Goal: Transaction & Acquisition: Purchase product/service

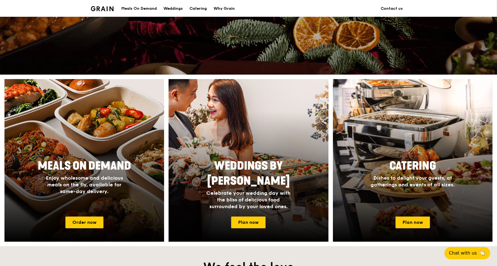
scroll to position [261, 0]
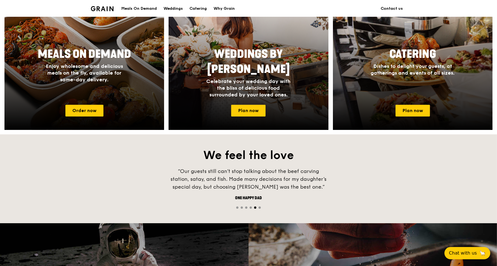
click at [129, 9] on div "Meals On Demand" at bounding box center [138, 8] width 35 height 17
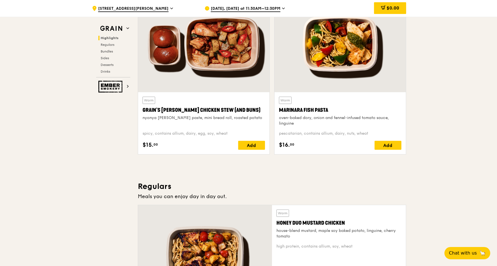
scroll to position [261, 0]
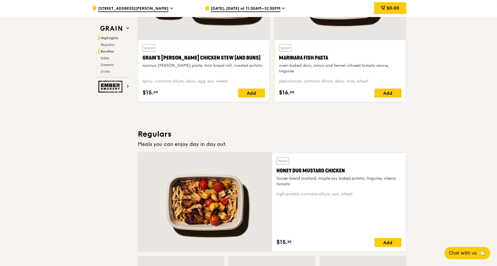
click at [101, 49] on span "Bundles" at bounding box center [107, 51] width 13 height 4
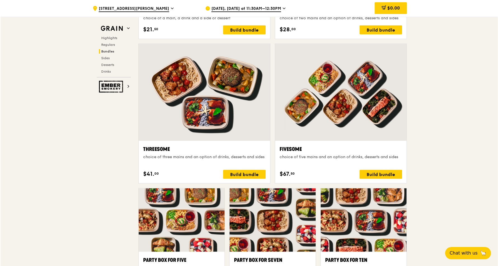
scroll to position [954, 0]
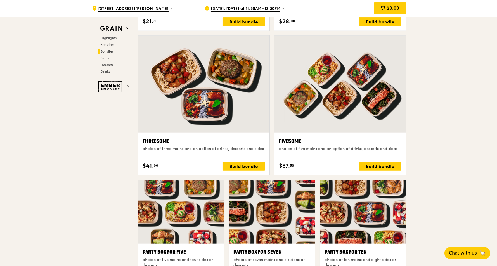
click at [216, 108] on div at bounding box center [203, 84] width 131 height 97
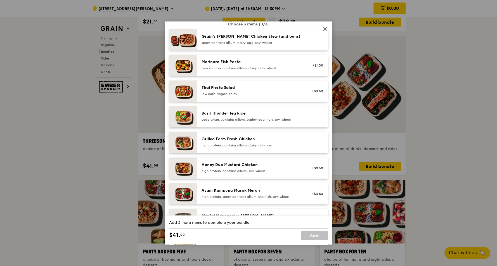
scroll to position [74, 0]
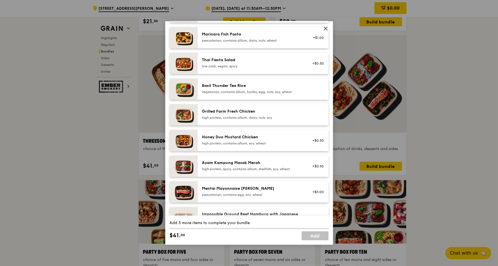
click at [461, 112] on div "Threesome choice of three mains and an option of drinks, desserts and sides Mai…" at bounding box center [249, 133] width 498 height 266
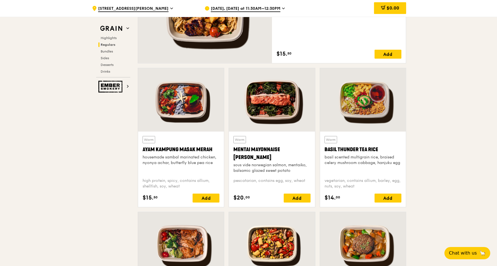
scroll to position [447, 0]
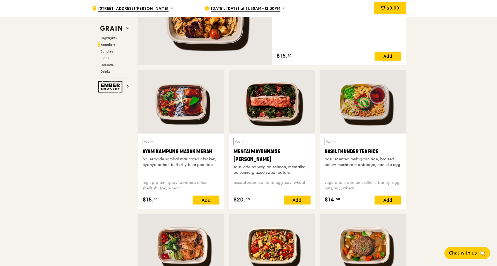
click at [176, 104] on div at bounding box center [181, 101] width 86 height 63
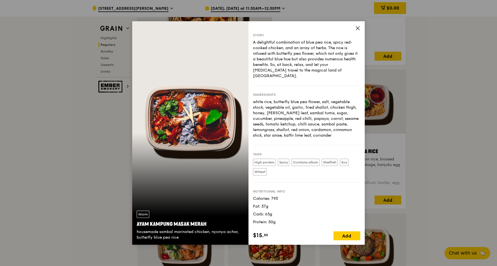
click at [358, 26] on icon at bounding box center [357, 28] width 5 height 5
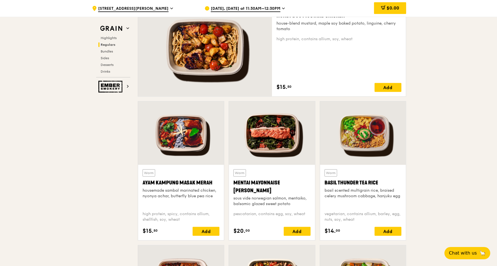
scroll to position [373, 0]
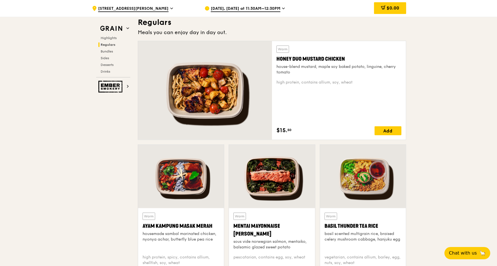
click at [384, 168] on div at bounding box center [363, 176] width 86 height 63
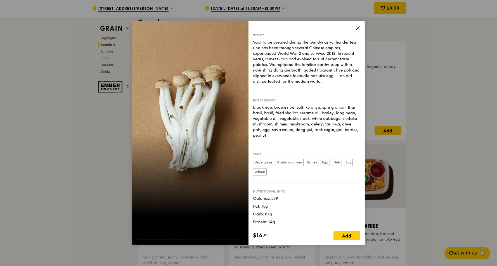
click at [356, 28] on icon at bounding box center [357, 28] width 5 height 5
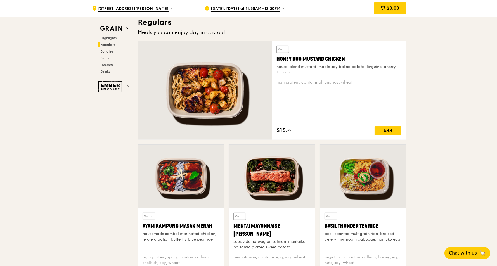
click at [359, 183] on div at bounding box center [363, 176] width 86 height 63
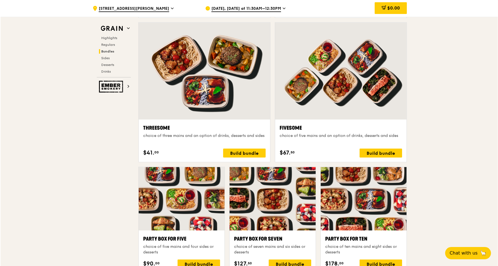
scroll to position [969, 0]
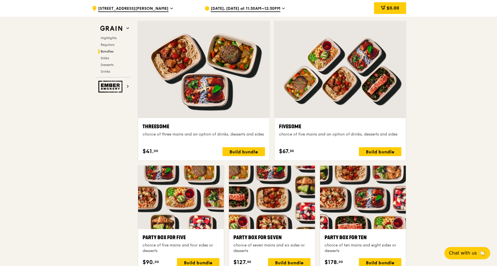
click at [181, 80] on div at bounding box center [203, 69] width 131 height 97
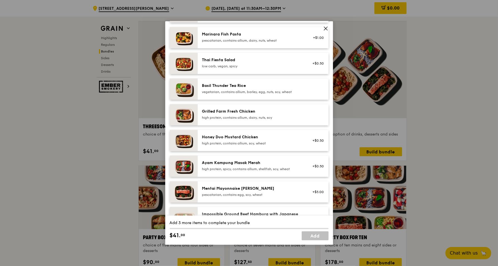
scroll to position [0, 0]
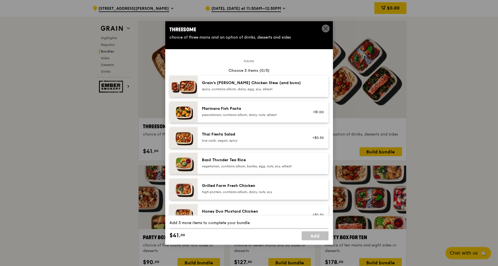
click at [224, 89] on div "spicy, contains allium, dairy, egg, soy, wheat" at bounding box center [252, 89] width 100 height 4
click at [235, 153] on div "Basil Thunder Tea Rice vegetarian, contains allium, barley, egg, nuts, soy, whe…" at bounding box center [263, 163] width 131 height 21
click at [314, 164] on link "Remove" at bounding box center [317, 165] width 13 height 4
click at [272, 113] on div "pescatarian, contains allium, dairy, nuts, wheat" at bounding box center [252, 115] width 100 height 4
click at [257, 139] on div "low carb, vegan, spicy" at bounding box center [252, 140] width 100 height 4
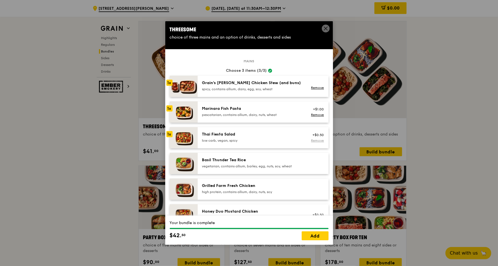
click at [313, 143] on div "Remove" at bounding box center [316, 140] width 15 height 4
click at [314, 141] on link "Remove" at bounding box center [317, 141] width 13 height 4
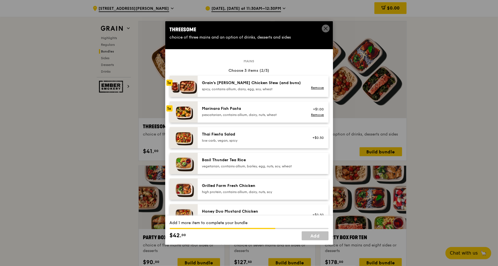
click at [246, 155] on div "Basil Thunder Tea Rice vegetarian, contains allium, barley, egg, nuts, soy, whe…" at bounding box center [263, 163] width 131 height 21
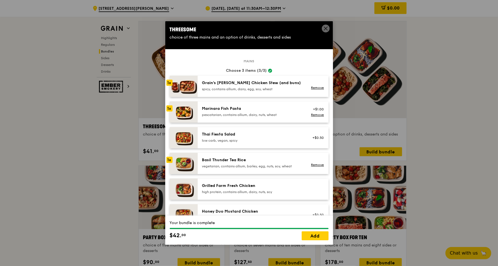
scroll to position [74, 0]
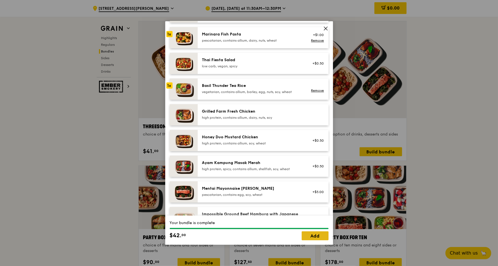
click at [321, 238] on link "Add" at bounding box center [315, 235] width 27 height 9
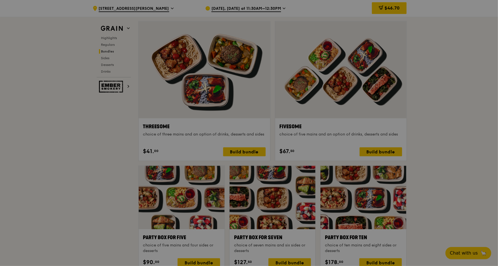
scroll to position [968, 0]
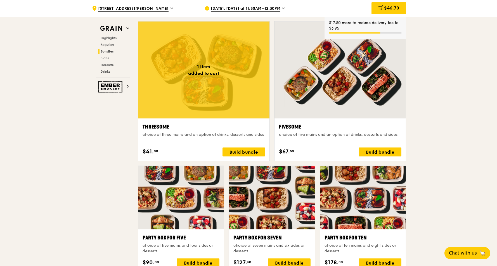
click at [357, 152] on div "$67. 50 Build bundle" at bounding box center [340, 152] width 122 height 9
click at [352, 101] on div at bounding box center [339, 70] width 131 height 97
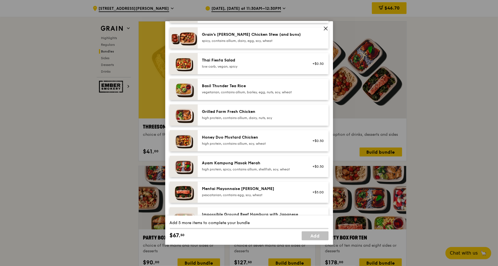
scroll to position [74, 0]
click at [225, 115] on div "high protein, contains allium, dairy, nuts, soy" at bounding box center [252, 117] width 100 height 4
click at [248, 145] on div "high protein, contains allium, soy, wheat" at bounding box center [252, 143] width 100 height 4
click at [245, 164] on div "Ayam Kampung Masak Merah" at bounding box center [252, 163] width 100 height 6
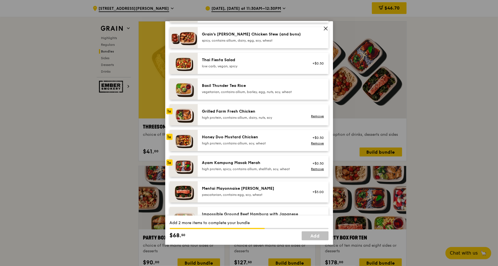
click at [207, 115] on div "Grilled Farm Fresh Chicken high protein, contains allium, dairy, nuts, soy" at bounding box center [252, 114] width 100 height 11
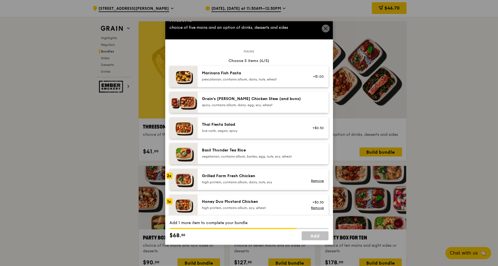
scroll to position [0, 0]
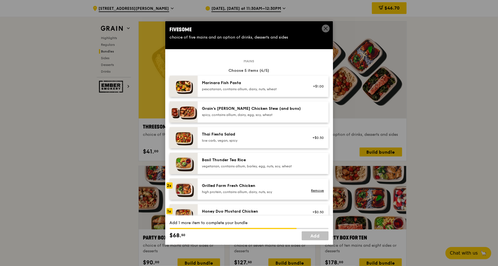
click at [325, 27] on icon at bounding box center [325, 28] width 5 height 5
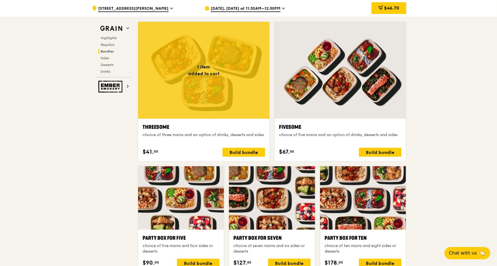
click at [185, 96] on div at bounding box center [203, 70] width 131 height 97
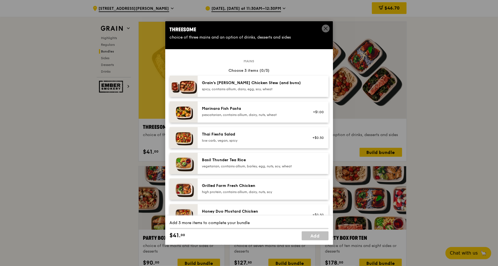
click at [322, 28] on span at bounding box center [326, 29] width 8 height 8
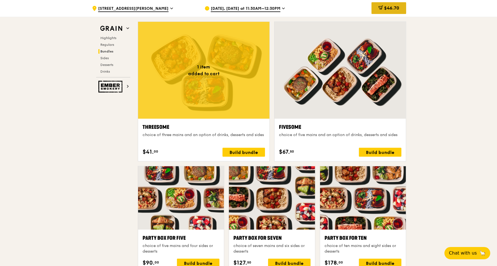
click at [385, 6] on span "$46.70" at bounding box center [391, 7] width 15 height 5
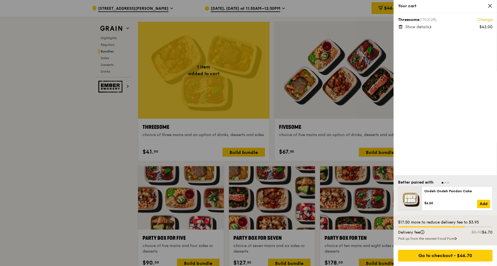
click at [410, 27] on span "Show details" at bounding box center [417, 27] width 24 height 5
click at [490, 6] on icon at bounding box center [489, 5] width 5 height 5
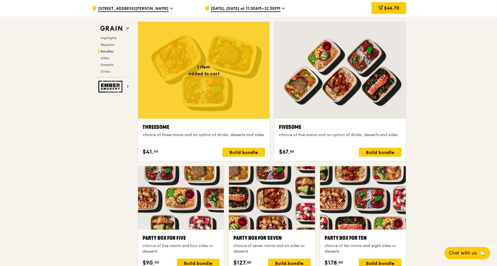
click at [340, 86] on div at bounding box center [339, 70] width 131 height 97
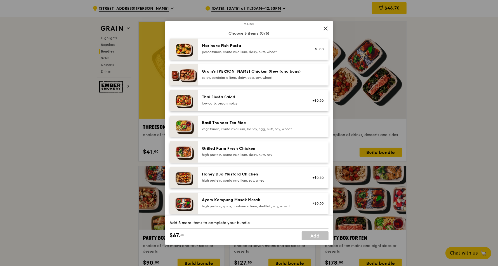
scroll to position [74, 0]
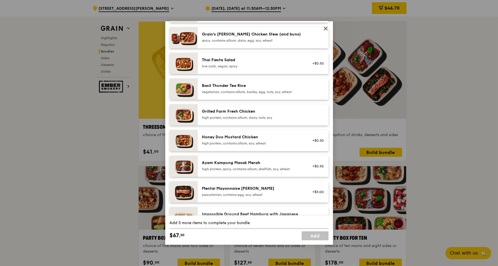
click at [207, 115] on div "Grilled Farm Fresh Chicken high protein, contains allium, dairy, nuts, soy" at bounding box center [252, 114] width 100 height 11
click at [229, 114] on div "Grilled Farm Fresh Chicken" at bounding box center [252, 112] width 100 height 6
click at [226, 139] on div "Honey Duo Mustard Chicken" at bounding box center [252, 137] width 100 height 6
click at [221, 165] on div "Ayam Kampung Masak Merah" at bounding box center [252, 163] width 100 height 6
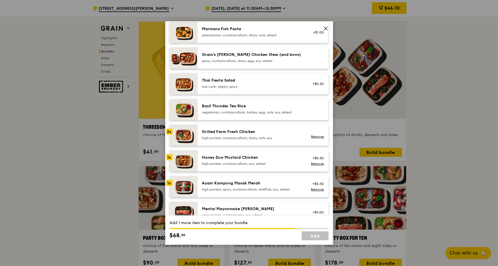
scroll to position [37, 0]
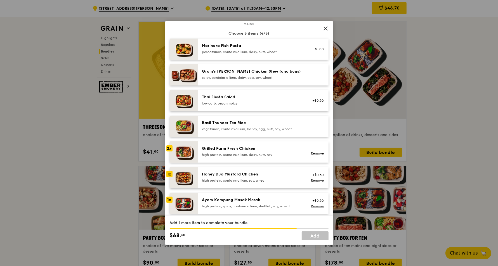
click at [216, 179] on div "high protein, contains allium, soy, wheat" at bounding box center [252, 180] width 100 height 4
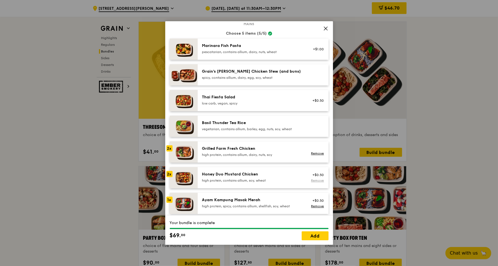
click at [314, 180] on link "Remove" at bounding box center [317, 181] width 13 height 4
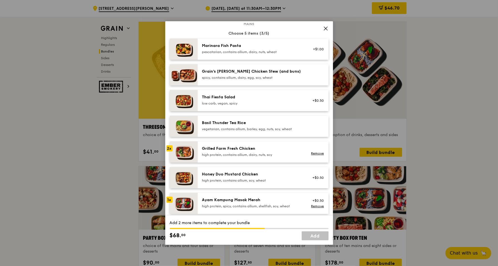
click at [213, 177] on div "Honey Duo Mustard Chicken high protein, contains allium, soy, wheat" at bounding box center [252, 177] width 100 height 11
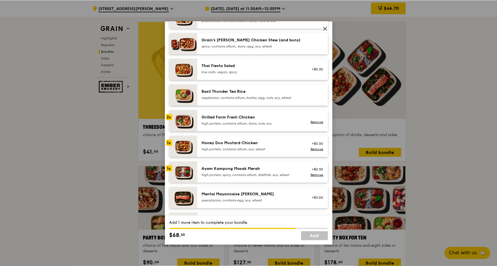
scroll to position [74, 0]
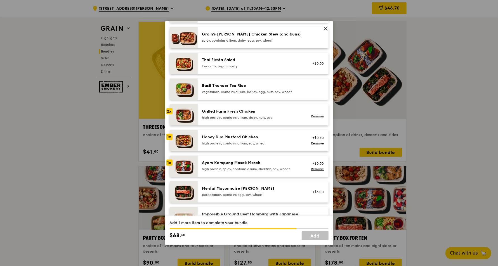
click at [190, 141] on img at bounding box center [184, 140] width 28 height 21
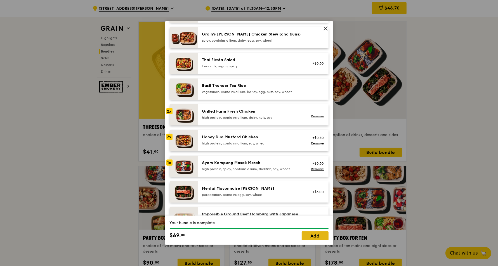
click at [307, 237] on link "Add" at bounding box center [315, 235] width 27 height 9
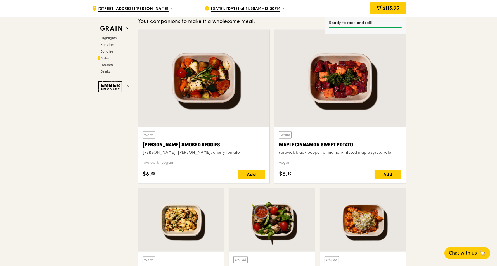
scroll to position [1266, 0]
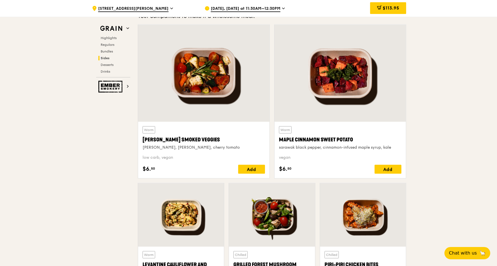
click at [208, 86] on div at bounding box center [203, 73] width 131 height 97
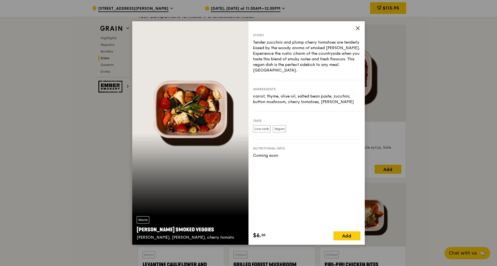
click at [360, 28] on div "Story Tender zucchini and plump cherry tomatoes are tenderly kissed by the wood…" at bounding box center [306, 124] width 116 height 206
click at [359, 28] on icon at bounding box center [357, 28] width 5 height 5
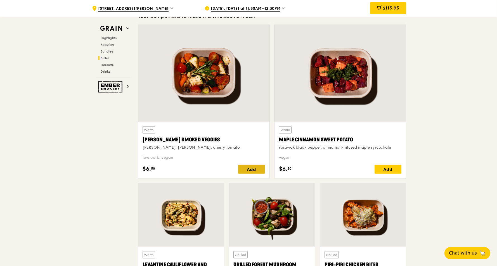
click at [251, 171] on div "Add" at bounding box center [251, 169] width 27 height 9
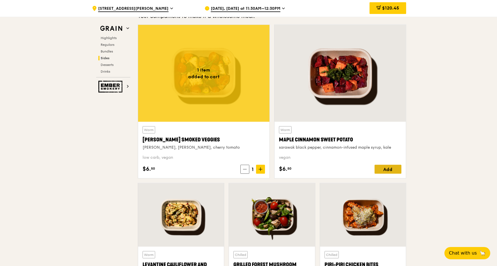
click at [382, 170] on div "Add" at bounding box center [388, 169] width 27 height 9
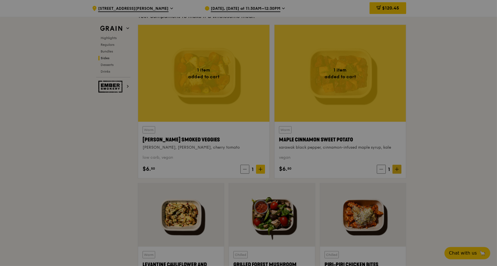
click at [398, 165] on div at bounding box center [248, 133] width 497 height 266
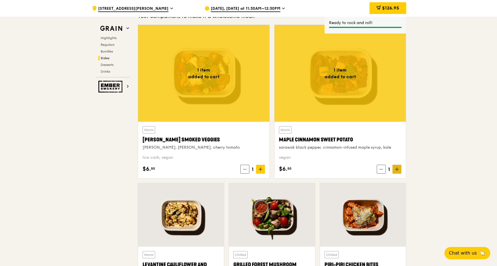
click at [398, 169] on icon at bounding box center [397, 169] width 4 height 4
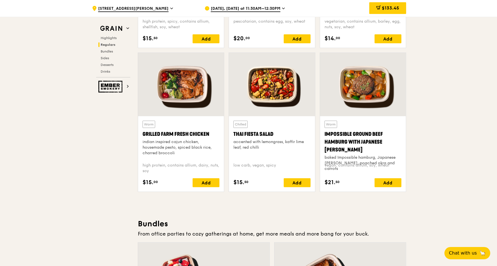
scroll to position [596, 0]
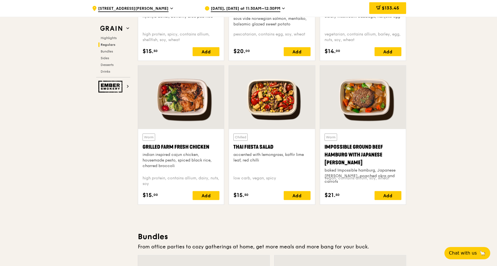
click at [157, 109] on div at bounding box center [181, 97] width 86 height 63
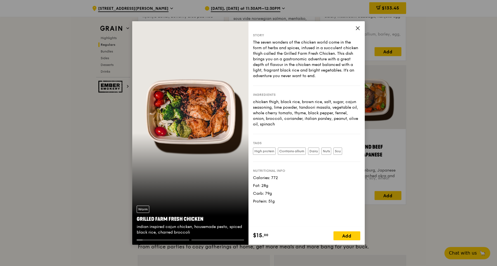
click at [359, 29] on icon at bounding box center [357, 28] width 5 height 5
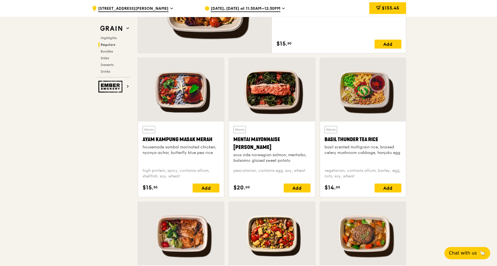
scroll to position [446, 0]
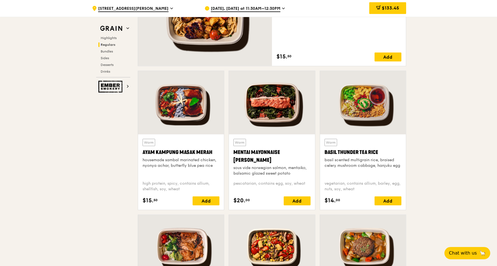
click at [173, 124] on div at bounding box center [181, 102] width 86 height 63
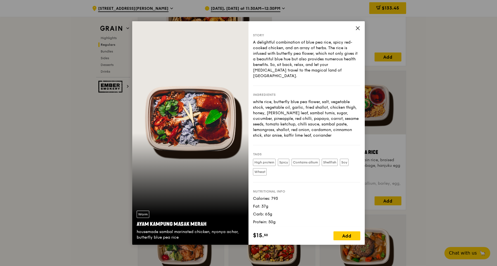
click at [357, 27] on icon at bounding box center [357, 28] width 5 height 5
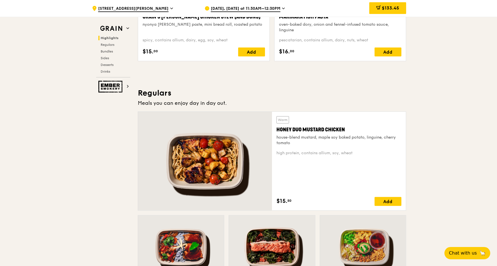
scroll to position [297, 0]
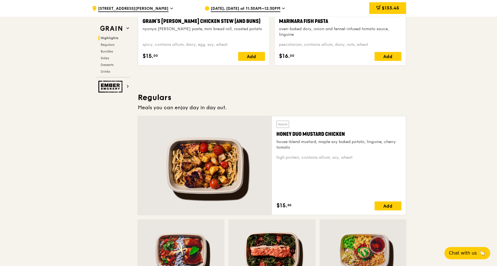
click at [200, 165] on div at bounding box center [205, 165] width 134 height 99
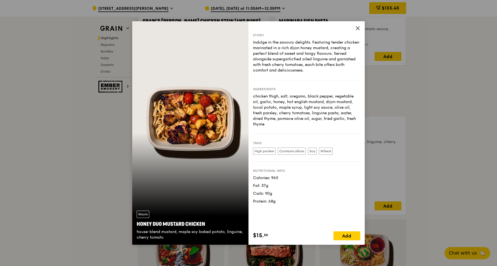
click at [358, 27] on icon at bounding box center [357, 28] width 5 height 5
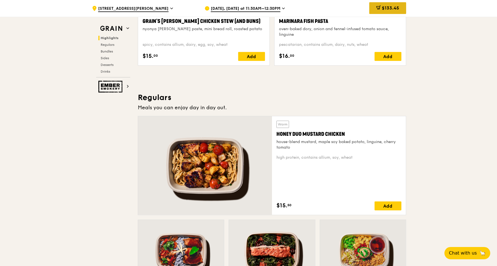
click at [385, 7] on span "$133.45" at bounding box center [390, 7] width 17 height 5
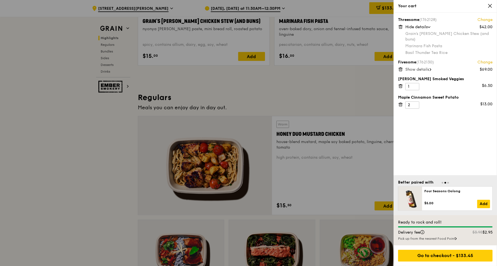
click at [401, 84] on icon at bounding box center [400, 86] width 5 height 5
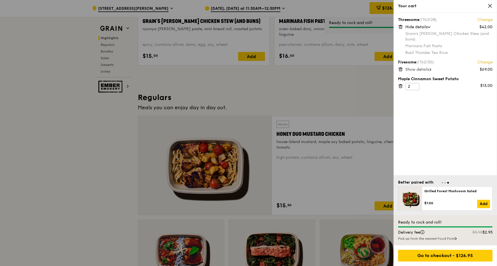
click at [488, 6] on icon at bounding box center [489, 5] width 5 height 5
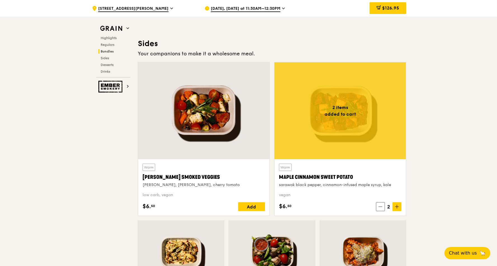
scroll to position [1304, 0]
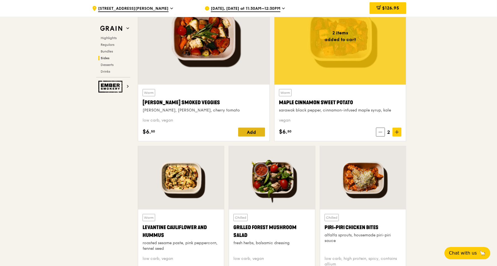
click at [258, 134] on div "Add" at bounding box center [251, 132] width 27 height 9
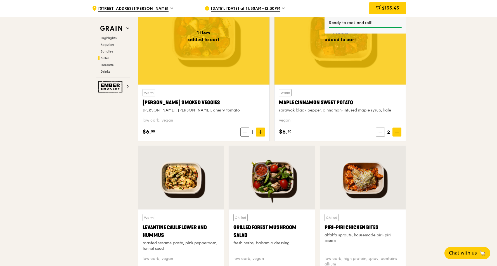
click at [380, 133] on icon at bounding box center [380, 132] width 4 height 4
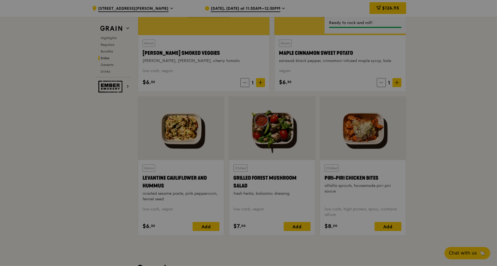
scroll to position [1378, 0]
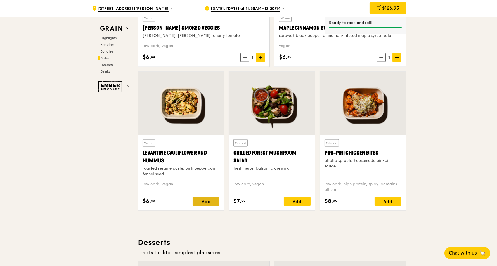
click at [207, 202] on div "Add" at bounding box center [206, 201] width 27 height 9
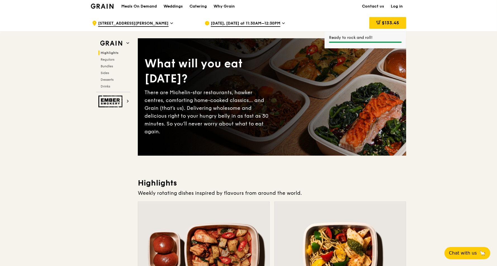
scroll to position [0, 0]
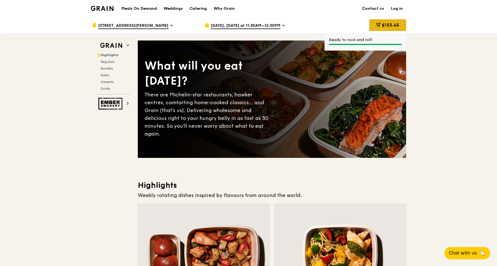
click at [397, 23] on span "$133.45" at bounding box center [390, 24] width 17 height 5
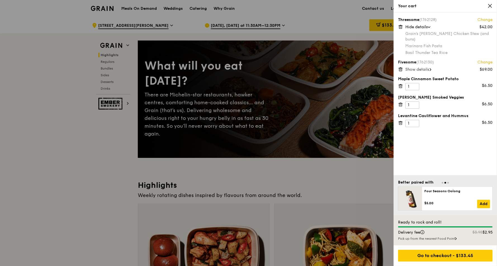
click at [411, 67] on span "Show details" at bounding box center [417, 69] width 24 height 5
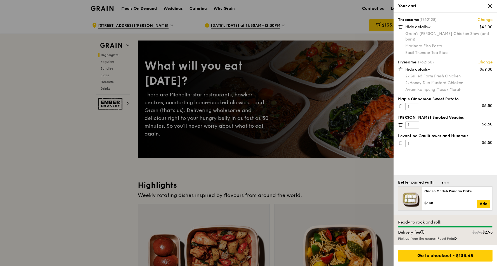
click at [88, 172] on div at bounding box center [248, 133] width 497 height 266
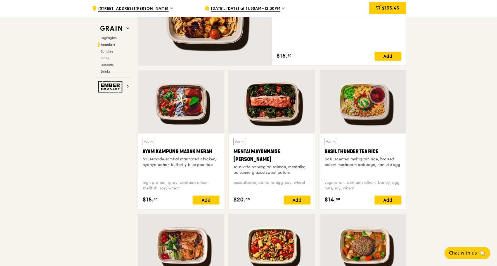
scroll to position [559, 0]
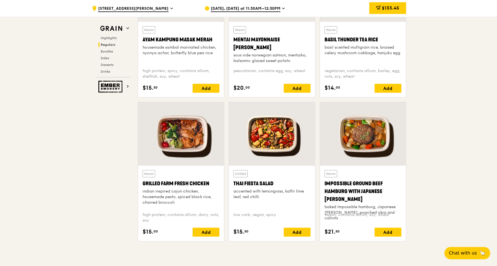
click at [198, 131] on div at bounding box center [181, 133] width 86 height 63
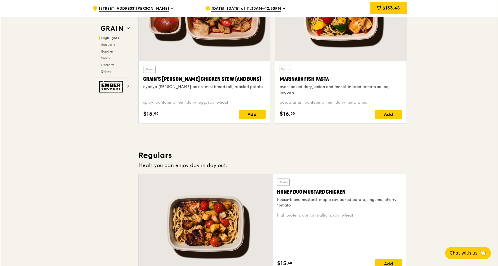
scroll to position [186, 0]
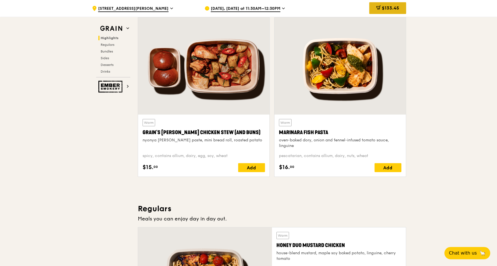
click at [376, 8] on icon at bounding box center [378, 7] width 4 height 4
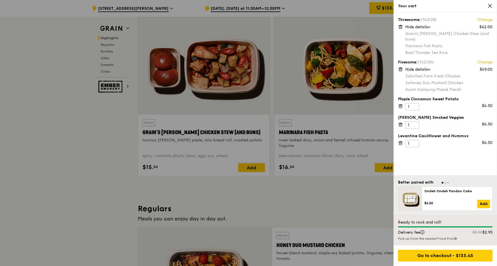
click at [484, 18] on link "Change" at bounding box center [484, 20] width 15 height 6
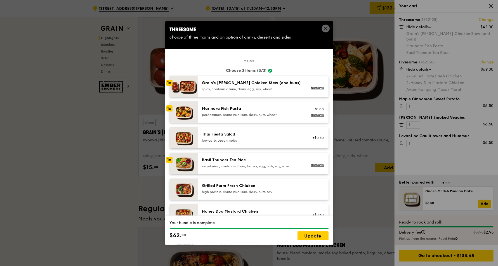
click at [170, 109] on div "1x" at bounding box center [169, 108] width 6 height 6
click at [311, 115] on link "Remove" at bounding box center [317, 115] width 13 height 4
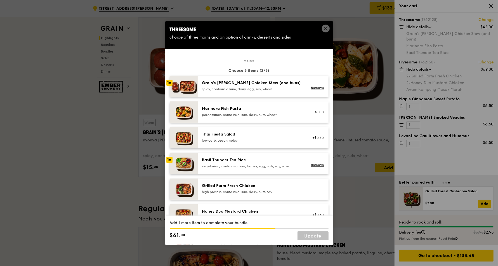
click at [213, 87] on div "spicy, contains allium, dairy, egg, soy, wheat" at bounding box center [252, 89] width 100 height 4
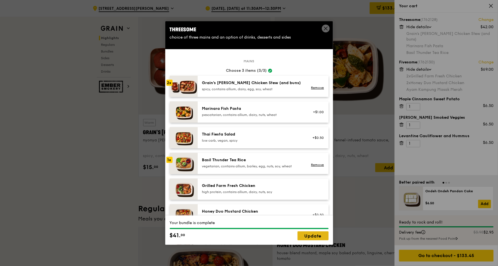
click at [305, 236] on link "Update" at bounding box center [312, 235] width 31 height 9
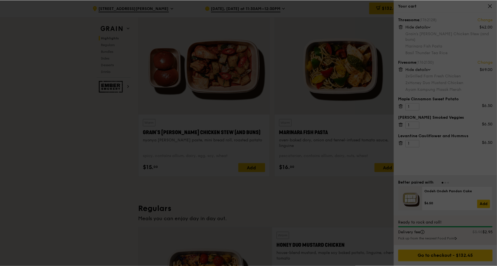
scroll to position [186, 0]
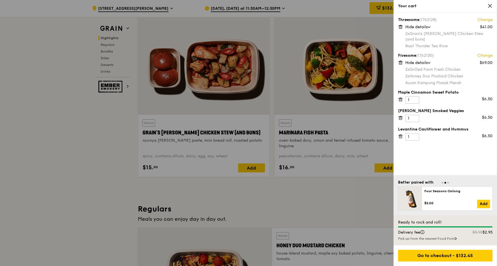
click at [90, 180] on div at bounding box center [248, 133] width 497 height 266
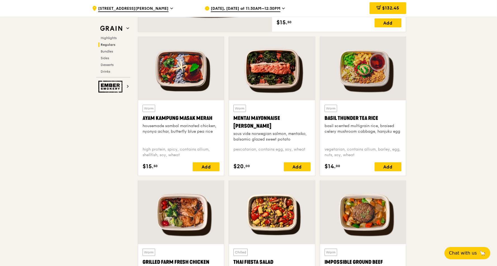
scroll to position [484, 0]
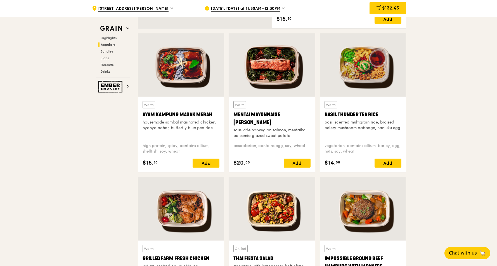
click at [355, 61] on div at bounding box center [363, 64] width 86 height 63
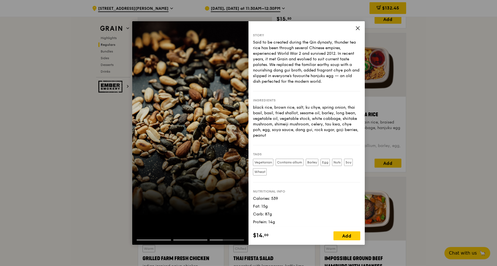
click at [357, 25] on div "Story Said to be created during the Qin dynasty, thunder tea rice has been thro…" at bounding box center [306, 124] width 116 height 206
click at [357, 27] on icon at bounding box center [357, 28] width 5 height 5
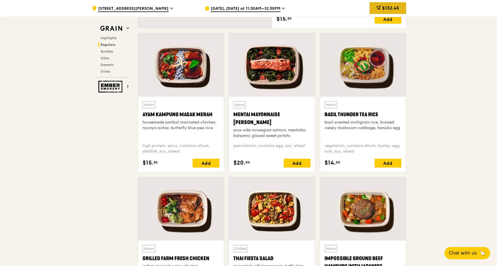
click at [396, 9] on span "$132.45" at bounding box center [390, 7] width 17 height 5
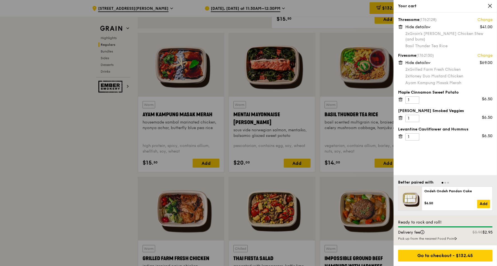
click at [484, 19] on link "Change" at bounding box center [484, 20] width 15 height 6
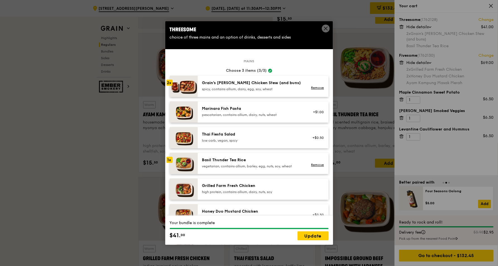
click at [172, 160] on div "1x" at bounding box center [169, 160] width 6 height 6
click at [316, 164] on link "Remove" at bounding box center [317, 165] width 13 height 4
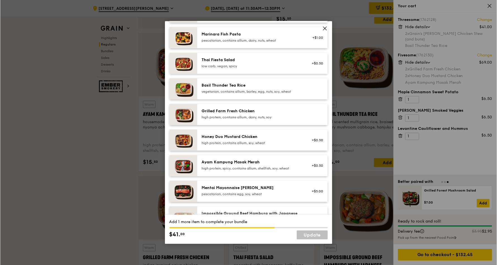
scroll to position [149, 0]
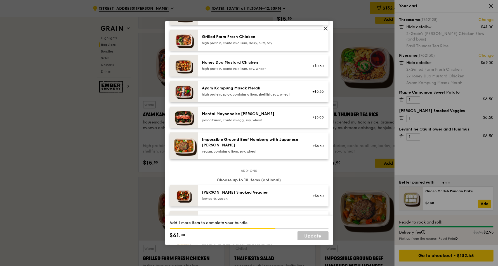
click at [243, 91] on div "Ayam Kampung Masak Merah" at bounding box center [252, 89] width 100 height 6
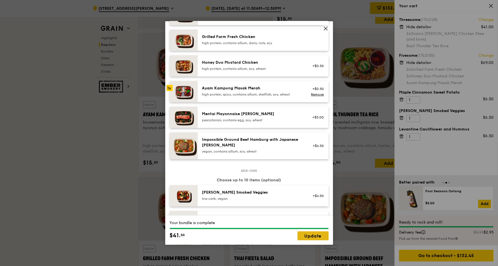
click at [302, 235] on link "Update" at bounding box center [312, 235] width 31 height 9
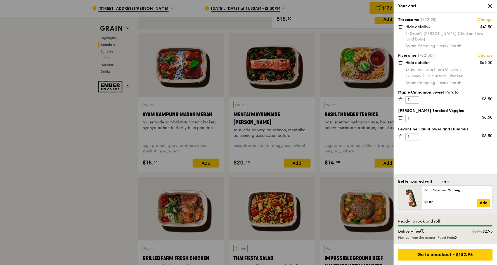
click at [54, 208] on div at bounding box center [248, 132] width 497 height 265
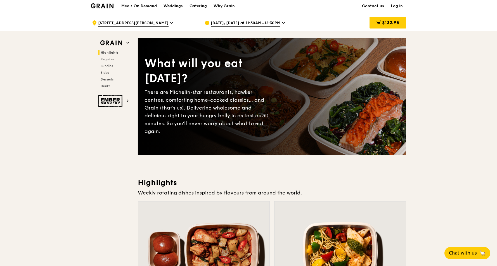
scroll to position [0, 0]
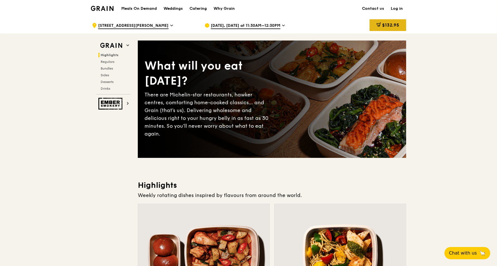
click at [390, 23] on span "$132.95" at bounding box center [390, 24] width 17 height 5
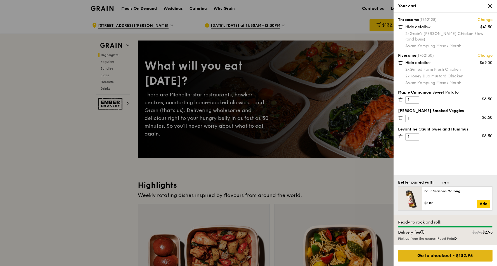
click at [424, 259] on div "Go to checkout - $132.95" at bounding box center [445, 256] width 94 height 12
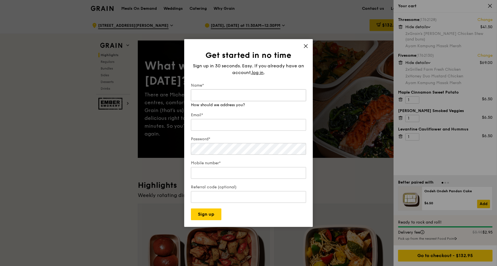
click at [240, 99] on input "Name*" at bounding box center [248, 95] width 115 height 12
type input "z"
type input "Z"
type input "Zi Yan"
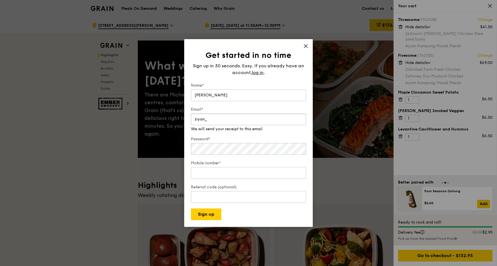
type input "ziyan_chen@awwa.org.sg"
type input "96486513"
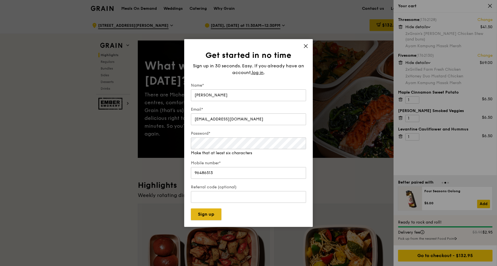
click at [203, 218] on div "Get started in no time Sign up in 30 seconds. Easy. If you already have an acco…" at bounding box center [248, 133] width 129 height 188
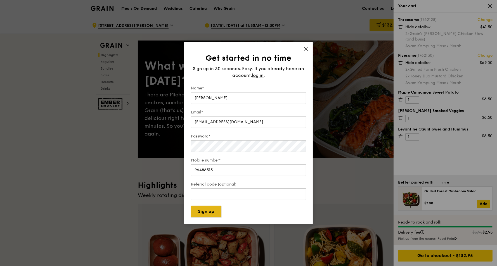
click at [209, 209] on button "Sign up" at bounding box center [206, 212] width 30 height 12
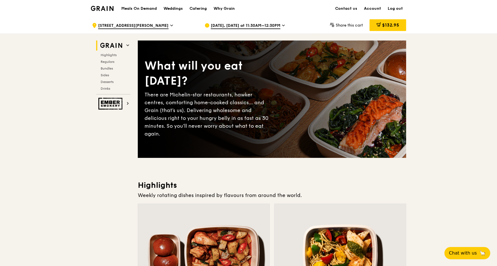
click at [278, 25] on span "[DATE], [DATE] at 11:30AM–12:30PM" at bounding box center [246, 26] width 70 height 6
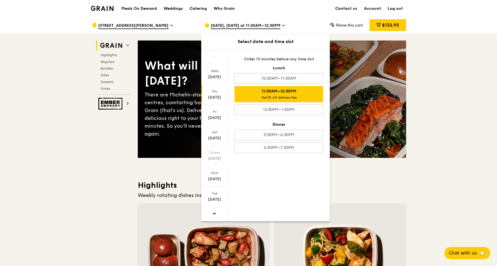
click at [278, 25] on span "[DATE], [DATE] at 11:30AM–12:30PM" at bounding box center [246, 26] width 70 height 6
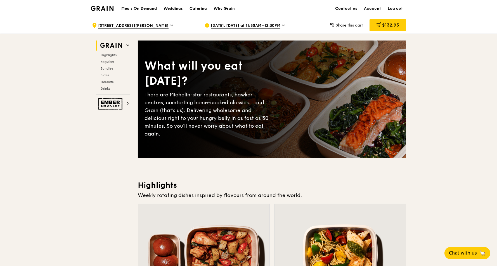
click at [278, 25] on span "[DATE], [DATE] at 11:30AM–12:30PM" at bounding box center [246, 26] width 70 height 6
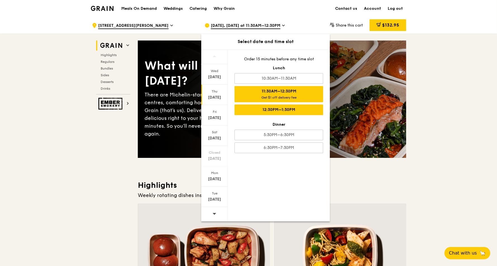
drag, startPoint x: 278, startPoint y: 25, endPoint x: 294, endPoint y: 114, distance: 91.1
click at [294, 114] on div "12:30PM–1:30PM" at bounding box center [279, 110] width 89 height 11
click at [293, 86] on div "11:30AM–12:30PM Get $1 off delivery fee" at bounding box center [279, 94] width 89 height 16
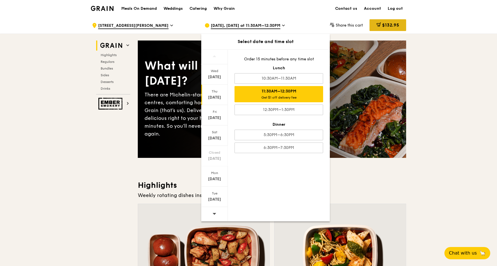
click at [392, 25] on span "$132.95" at bounding box center [390, 24] width 17 height 5
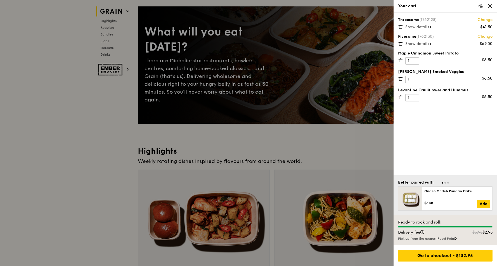
scroll to position [74, 0]
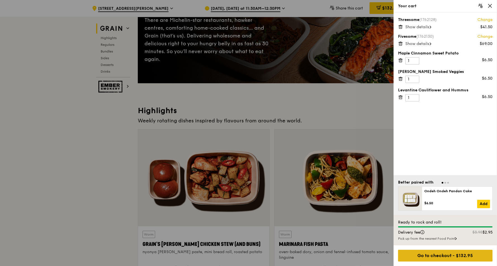
click at [442, 258] on div "Go to checkout - $132.95" at bounding box center [445, 256] width 94 height 12
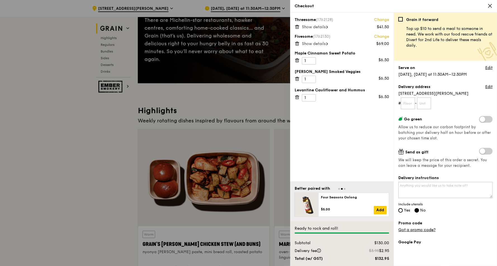
click at [320, 28] on span "Show details" at bounding box center [314, 27] width 24 height 5
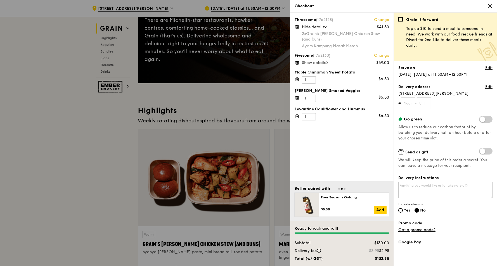
click at [310, 60] on span "Show details" at bounding box center [314, 62] width 24 height 5
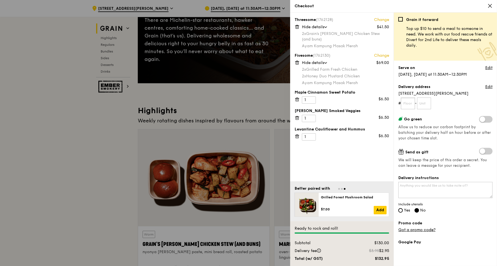
click at [409, 107] on input "text" at bounding box center [408, 104] width 14 height 12
type input "01"
click at [427, 104] on input "text" at bounding box center [424, 104] width 14 height 12
type input "380"
click at [440, 141] on div "Grain it forward Top up $10 to send a meal to someone in need. We work with our…" at bounding box center [445, 141] width 94 height 249
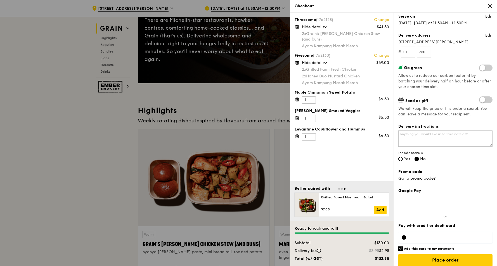
scroll to position [56, 0]
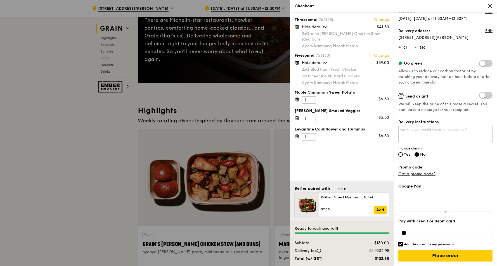
click at [402, 153] on label "Yes" at bounding box center [404, 155] width 12 height 5
click at [402, 153] on input "Yes" at bounding box center [400, 154] width 4 height 4
radio input "true"
radio input "false"
click at [444, 133] on textarea "Delivery instructions" at bounding box center [445, 134] width 94 height 16
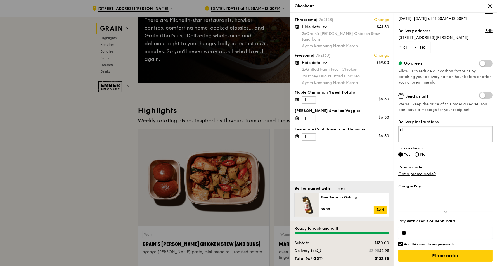
type textarea "B"
click at [446, 129] on textarea "AWWA Ltd facing highway. Please call if lost." at bounding box center [445, 134] width 94 height 16
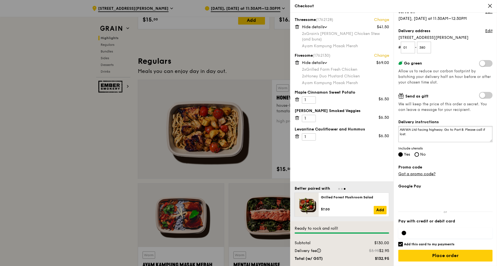
scroll to position [335, 0]
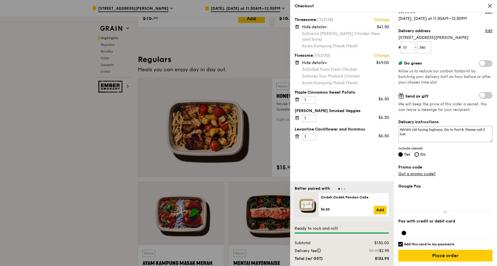
type textarea "AWWA Ltd facing highway. Go to Part B. Please call if lost."
click at [417, 245] on h6 "Add this card to my payments" at bounding box center [429, 244] width 51 height 4
click at [403, 245] on input "Add this card to my payments" at bounding box center [400, 244] width 4 height 4
checkbox input "false"
click at [431, 256] on input "Place order" at bounding box center [445, 256] width 94 height 12
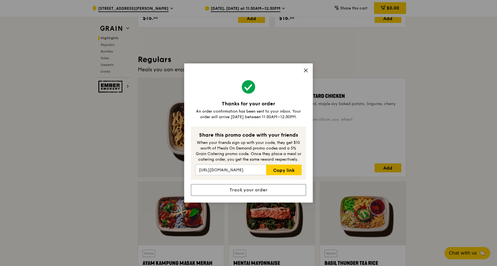
click at [308, 70] on icon at bounding box center [305, 70] width 5 height 5
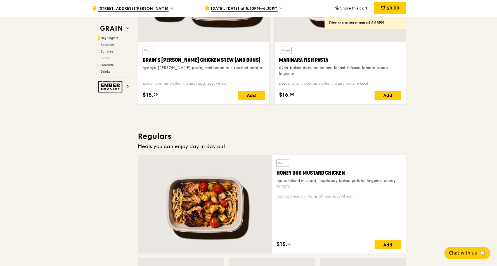
scroll to position [69, 0]
